Goal: Task Accomplishment & Management: Use online tool/utility

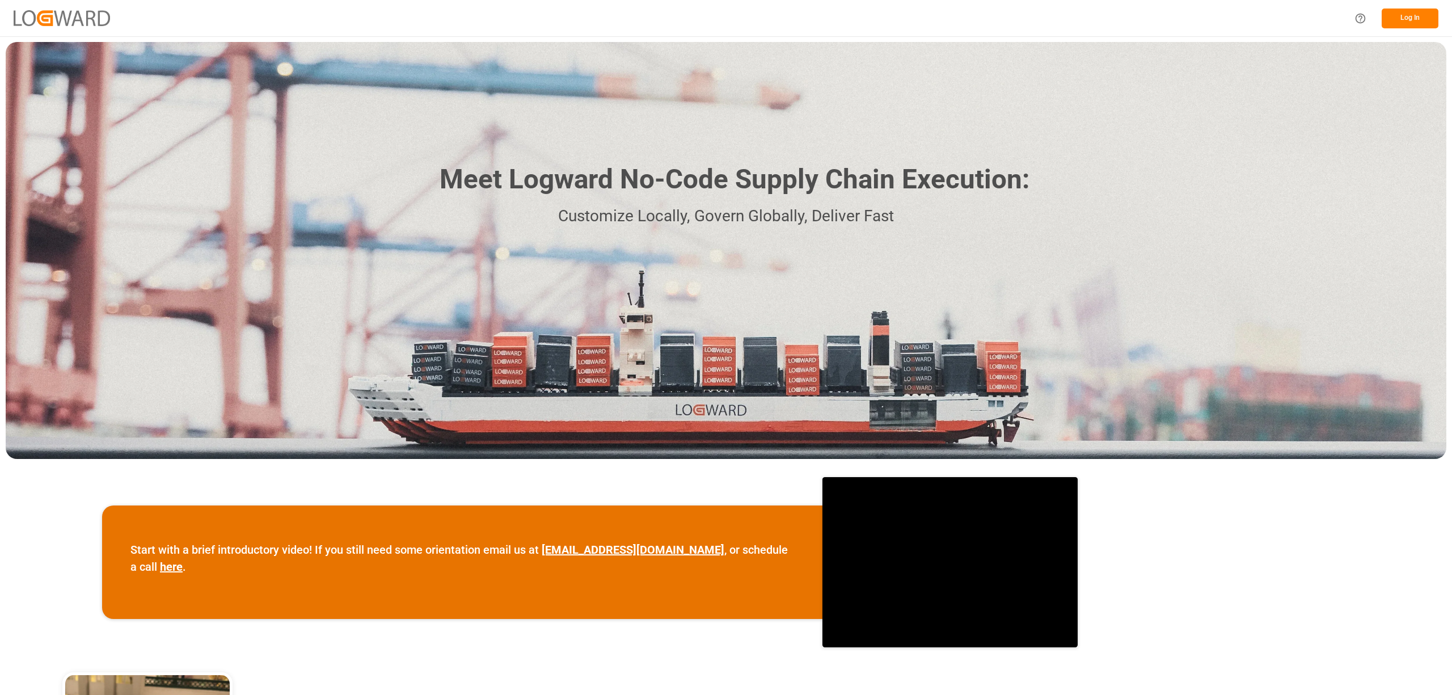
click at [1416, 19] on button "Log In" at bounding box center [1410, 19] width 57 height 20
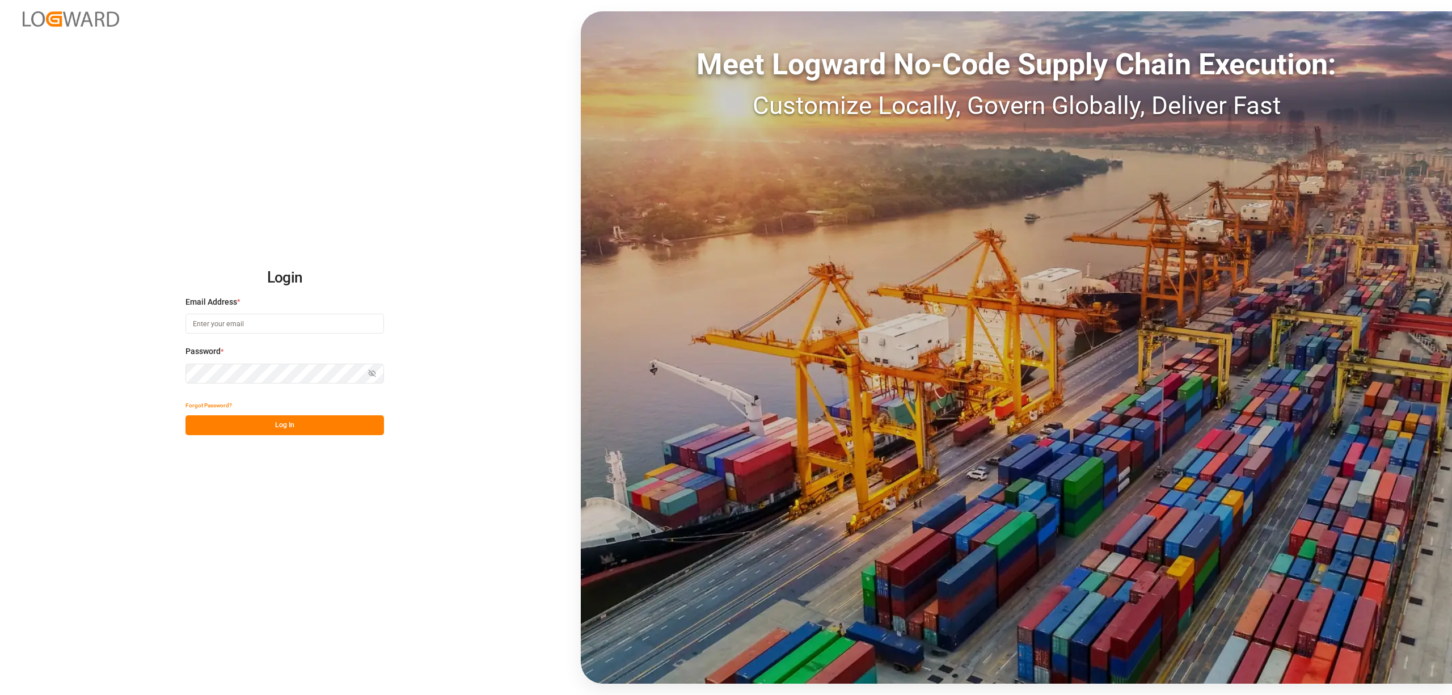
type input "[EMAIL_ADDRESS][PERSON_NAME][DOMAIN_NAME]"
click at [368, 436] on div "Login Email Address * [EMAIL_ADDRESS][PERSON_NAME][DOMAIN_NAME] Password * Show…" at bounding box center [726, 347] width 1452 height 695
click at [368, 427] on button "Log In" at bounding box center [284, 425] width 199 height 20
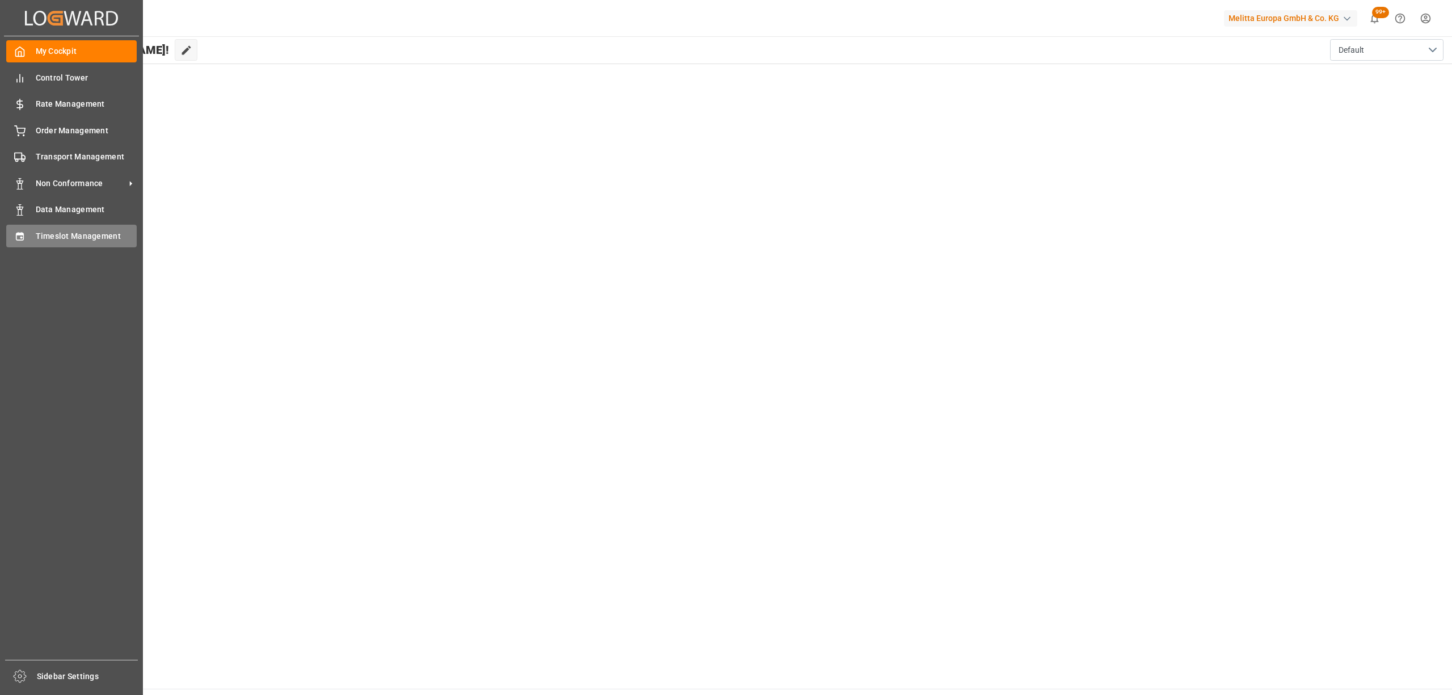
click at [42, 243] on div "Timeslot Management Timeslot Management" at bounding box center [71, 236] width 130 height 22
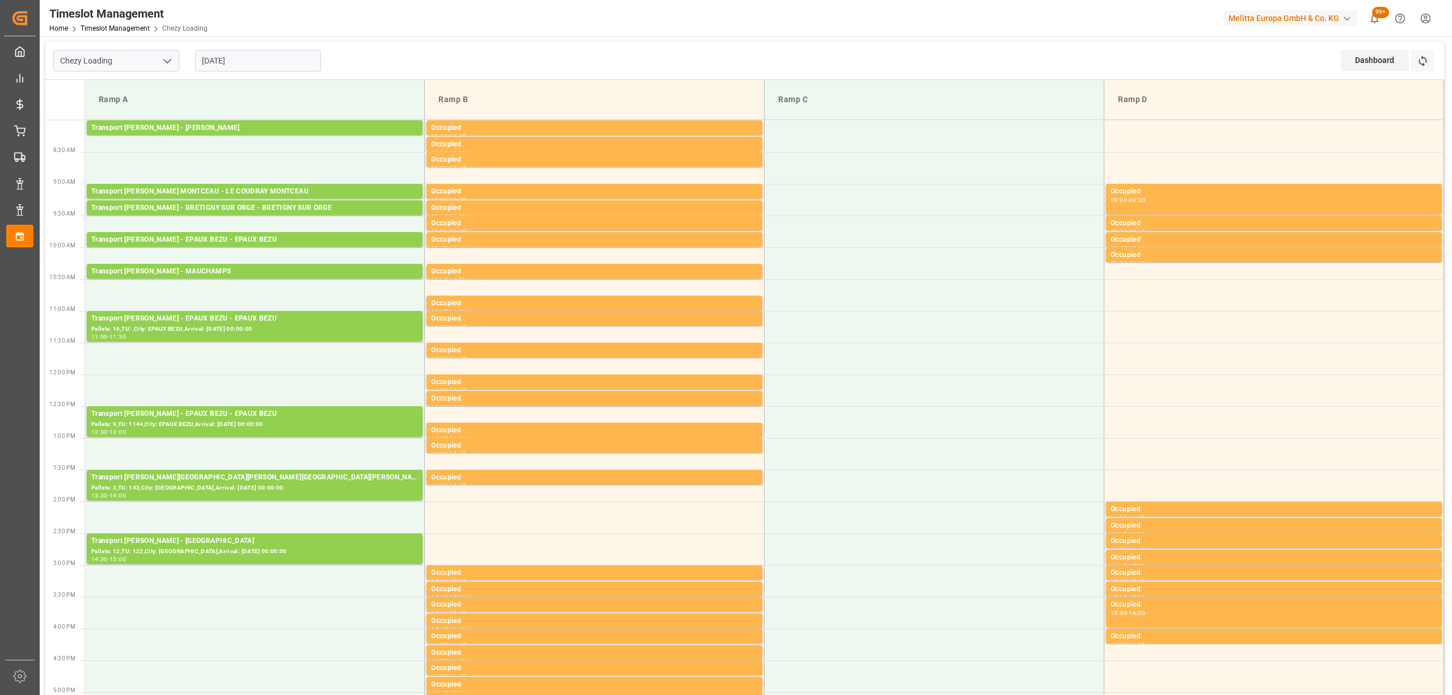
click at [397, 50] on div "Chezy Loading [DATE] Dashboard View Dashboard Refresh Time Slots" at bounding box center [744, 61] width 1399 height 38
click at [1417, 62] on icon at bounding box center [1423, 61] width 12 height 12
